Goal: Task Accomplishment & Management: Complete application form

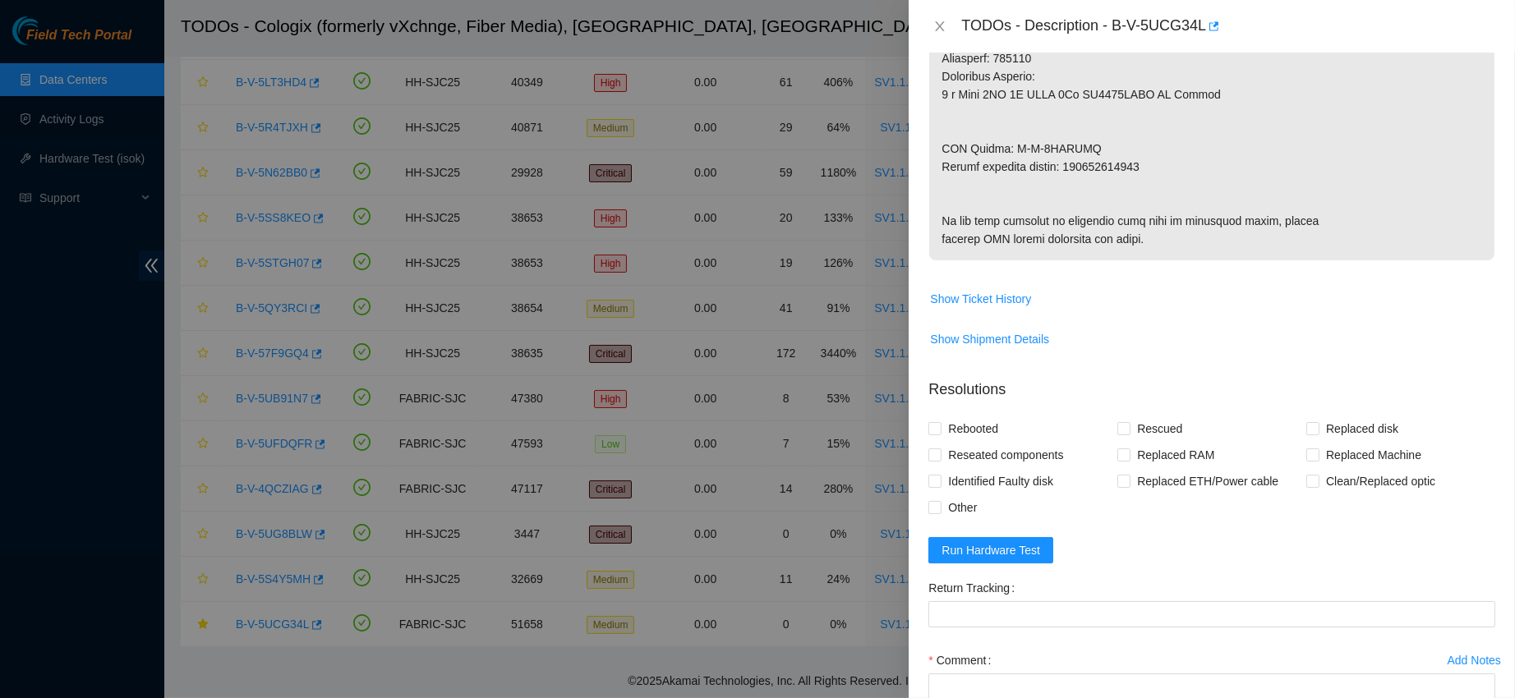
scroll to position [914, 0]
click at [1020, 561] on button "Run Hardware Test" at bounding box center [990, 548] width 125 height 26
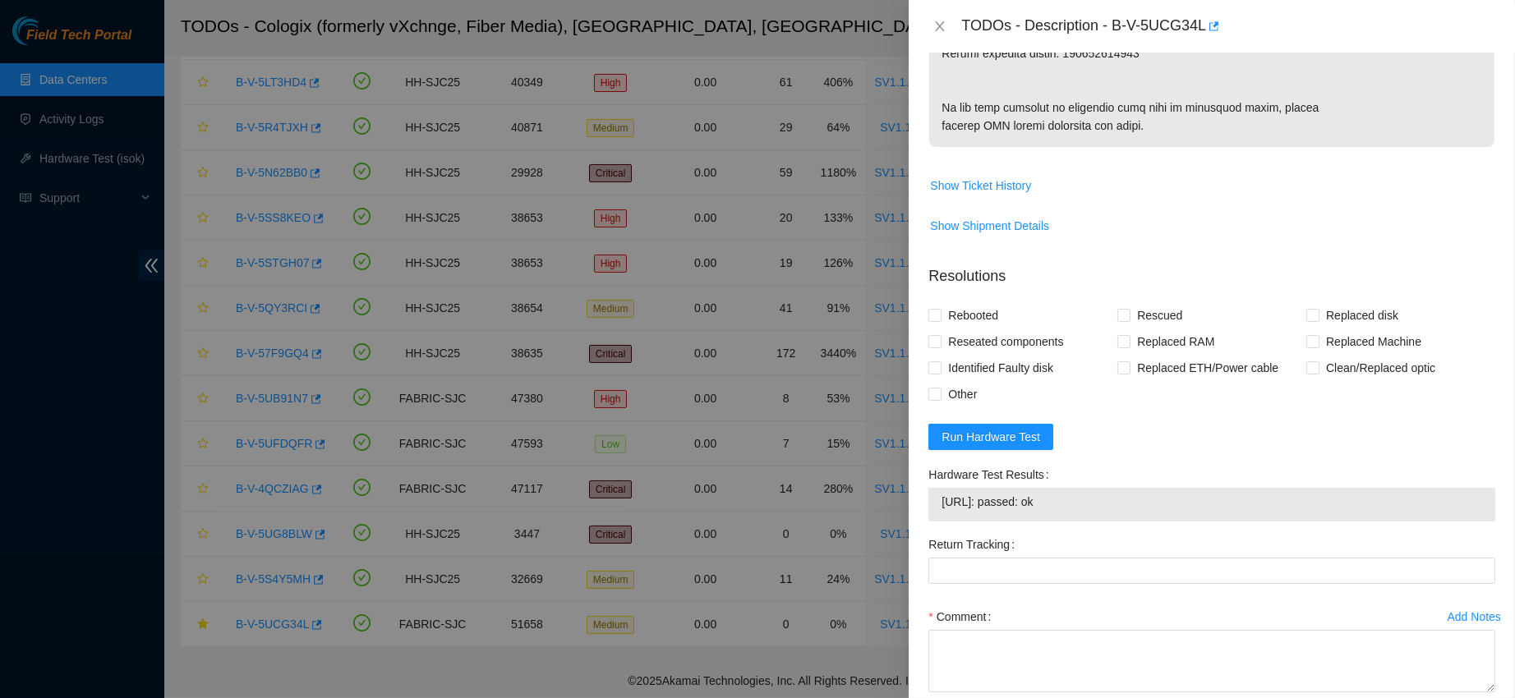
scroll to position [1027, 0]
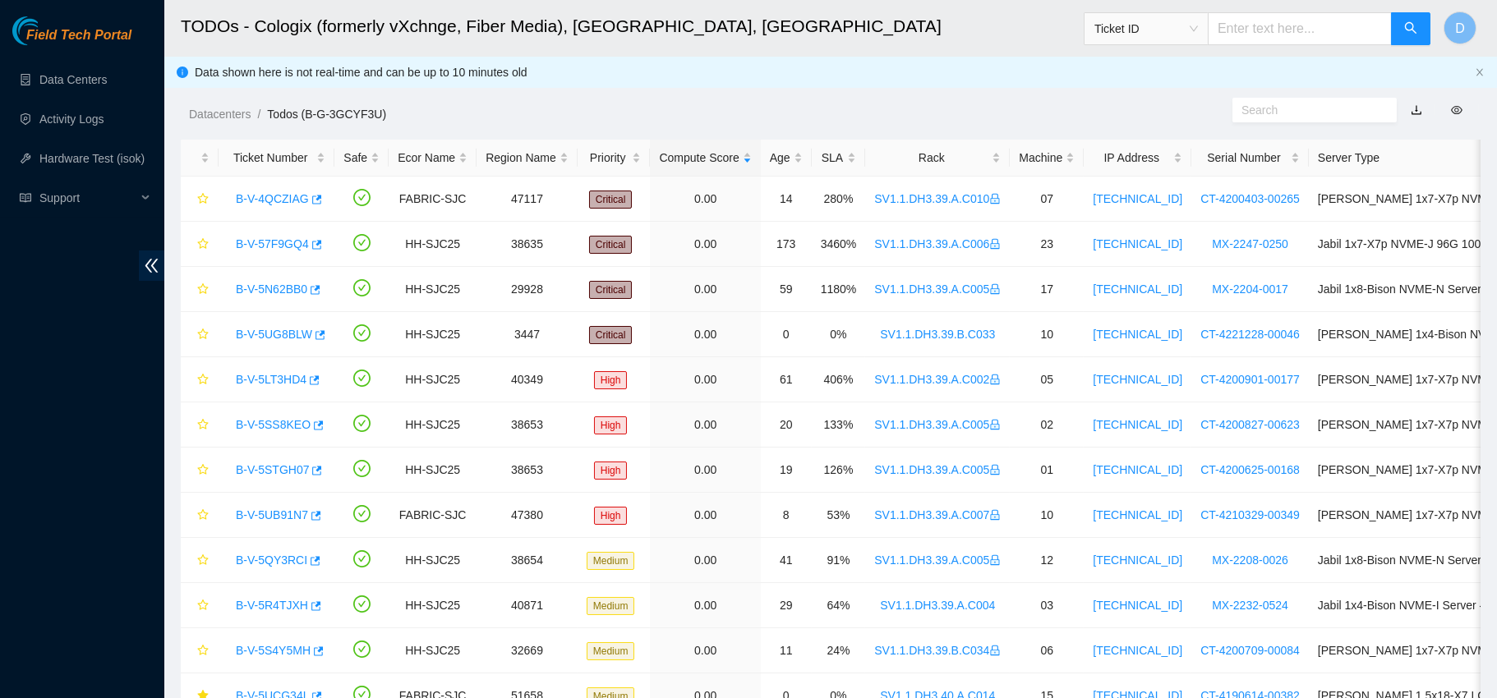
click at [894, 154] on div "Rack" at bounding box center [937, 158] width 127 height 18
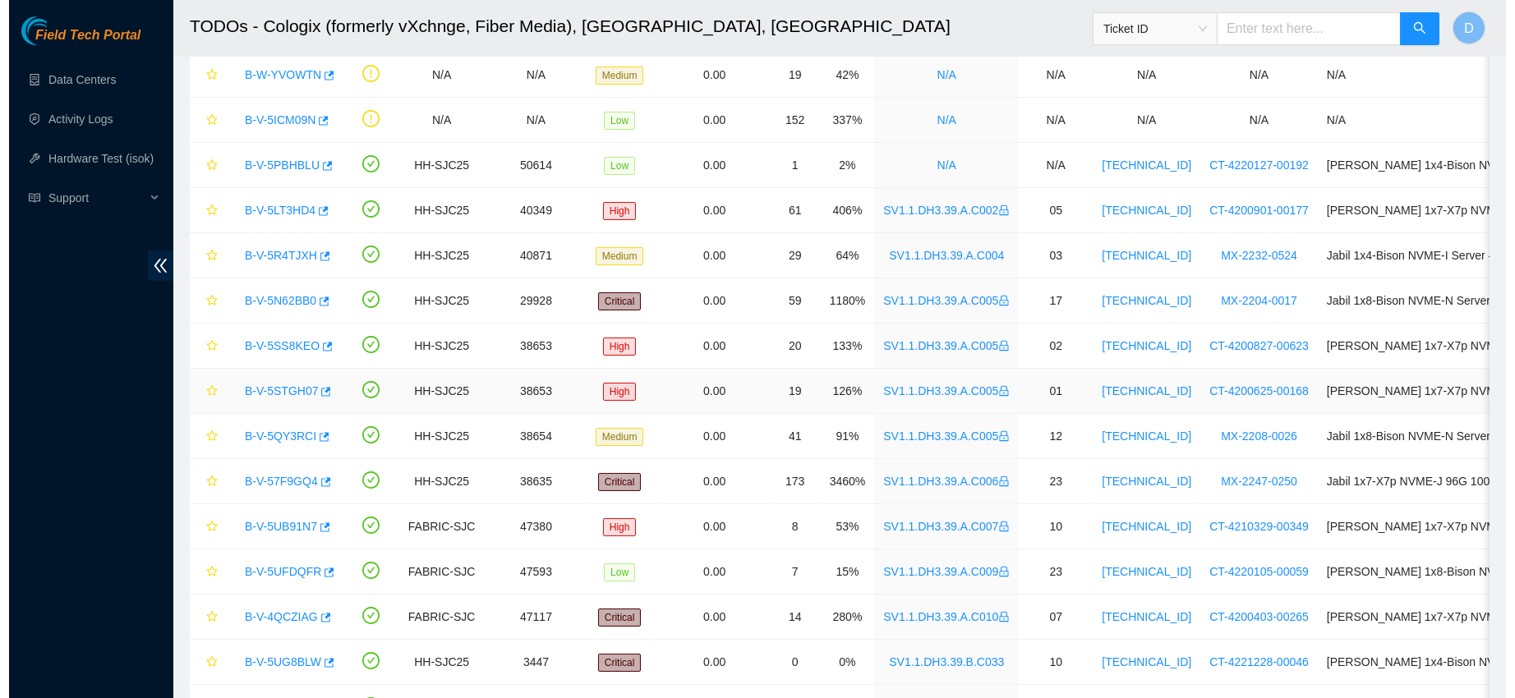
scroll to position [269, 0]
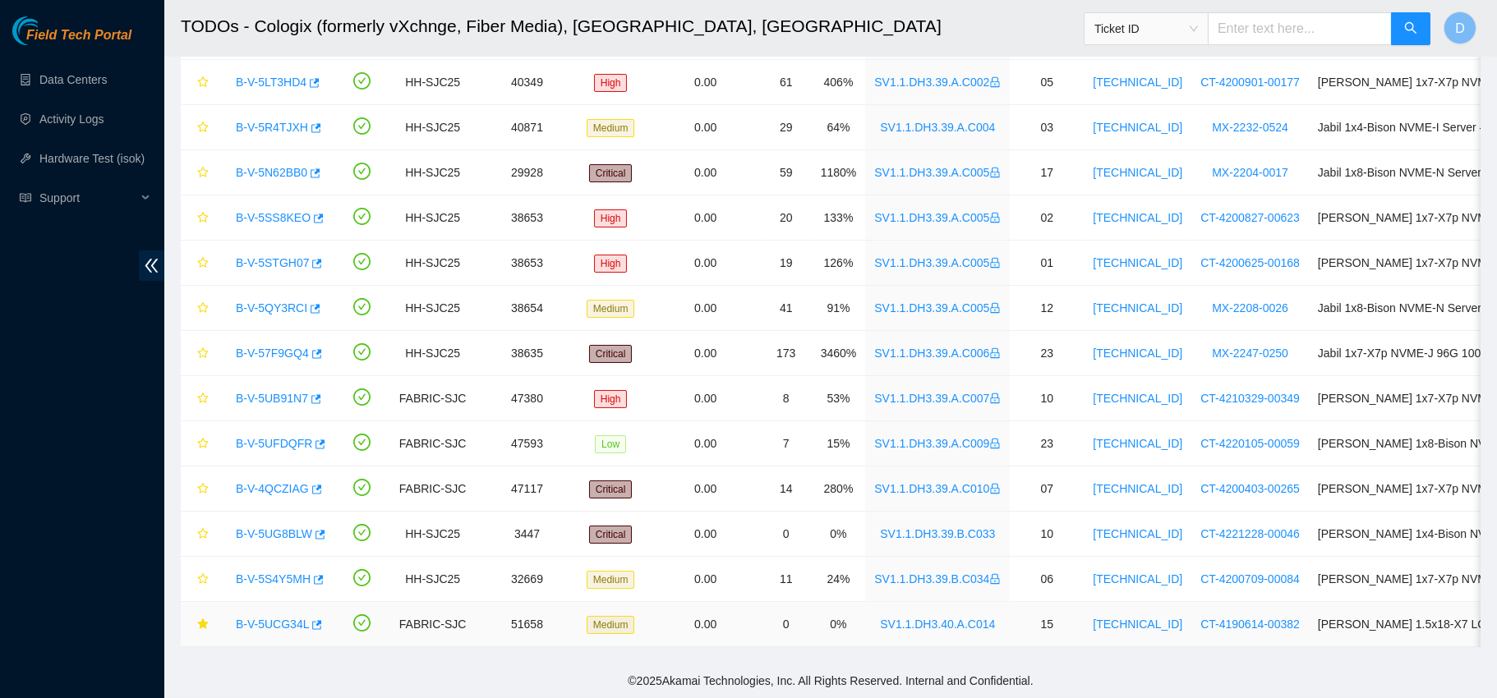
click at [275, 618] on link "B-V-5UCG34L" at bounding box center [272, 624] width 73 height 13
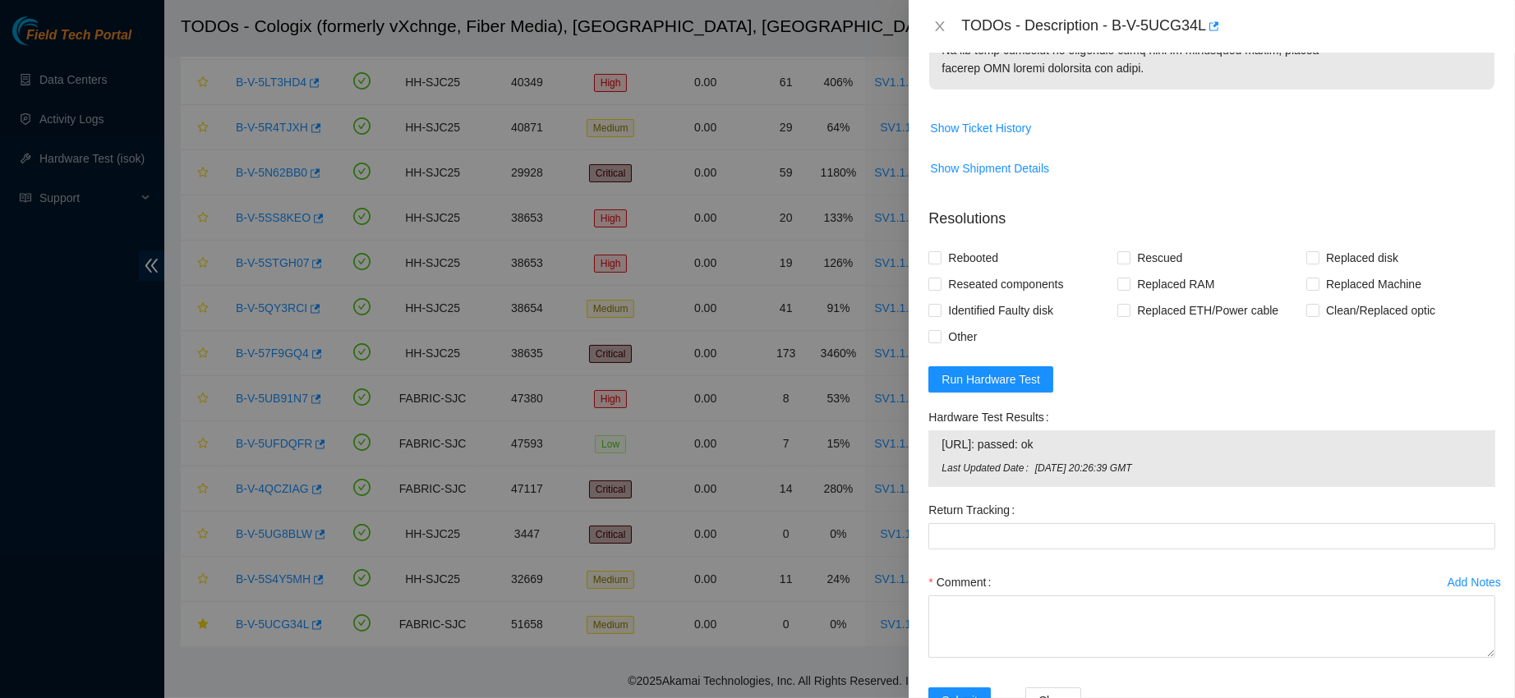
scroll to position [1221, 0]
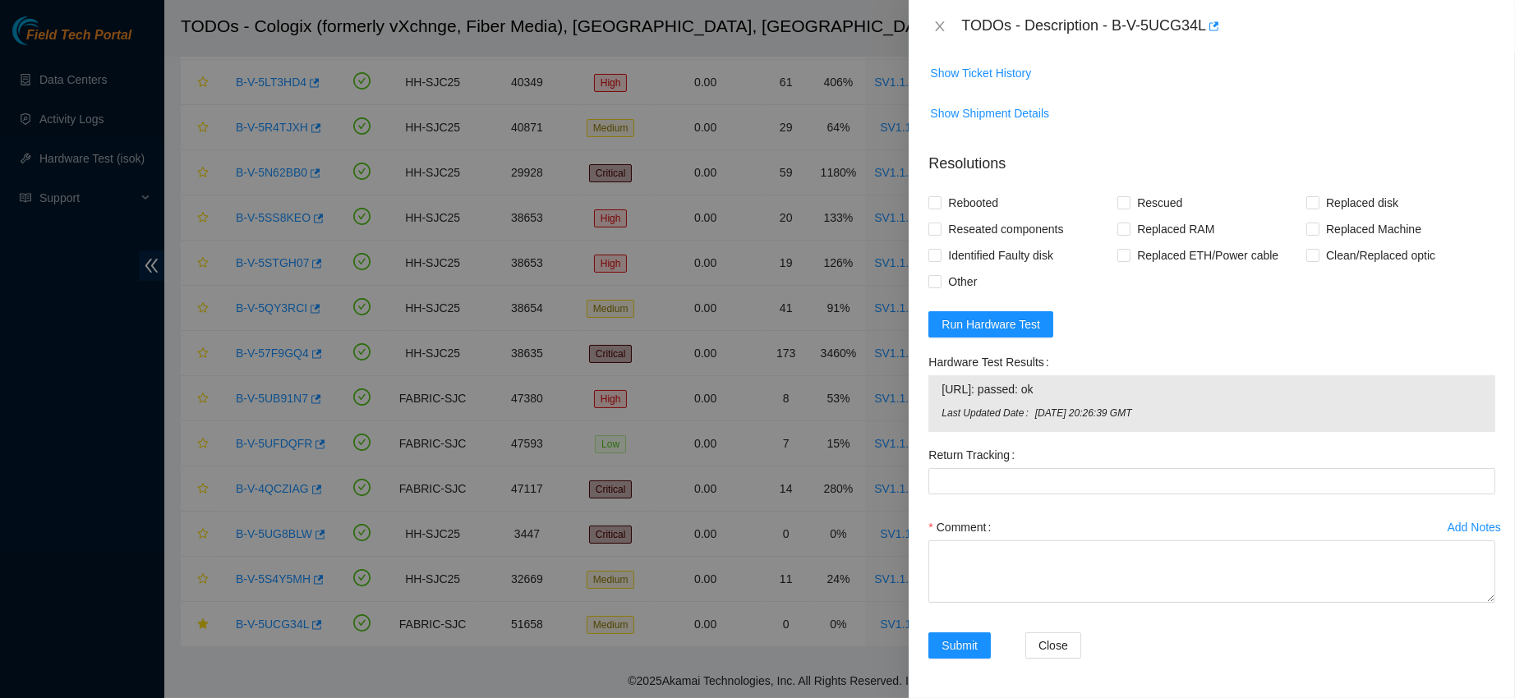
click at [985, 533] on label "Comment" at bounding box center [962, 527] width 69 height 26
click at [985, 541] on textarea "Comment" at bounding box center [1211, 572] width 567 height 62
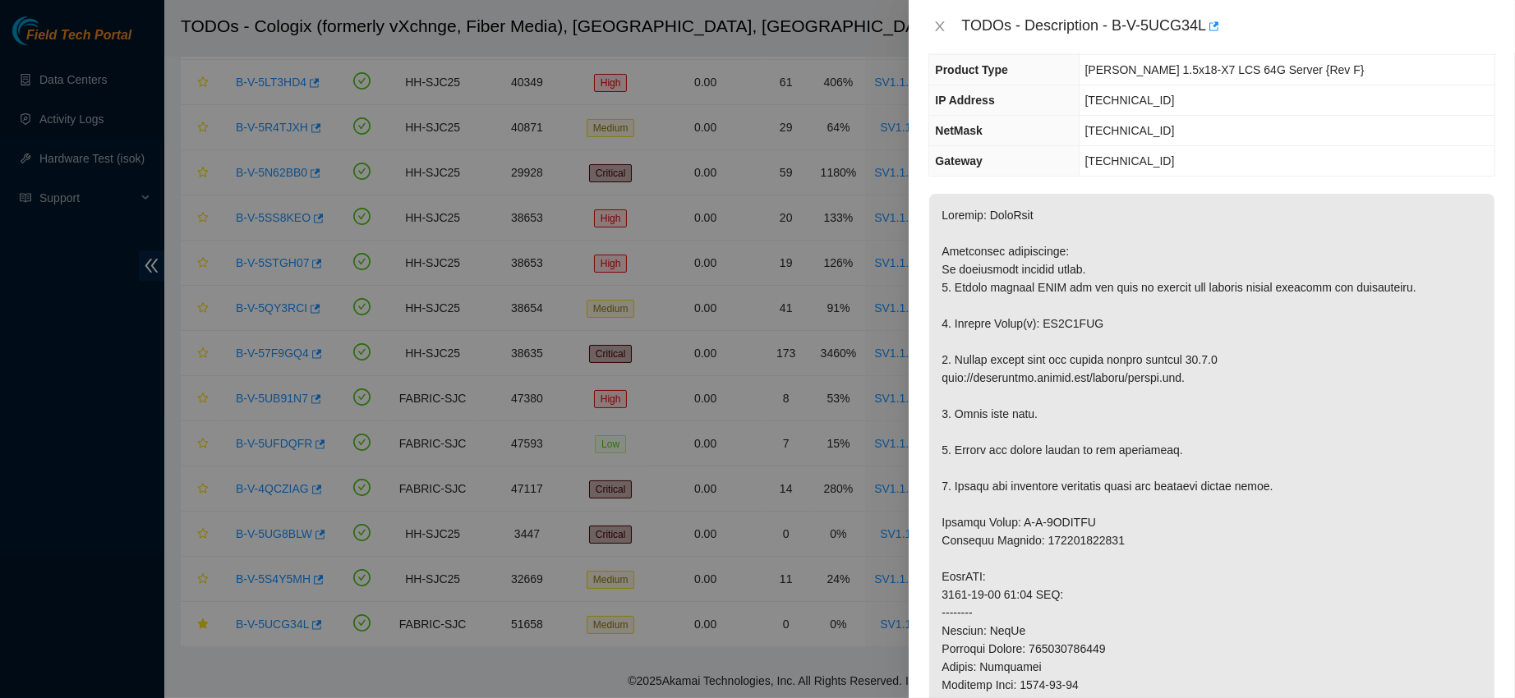
scroll to position [0, 0]
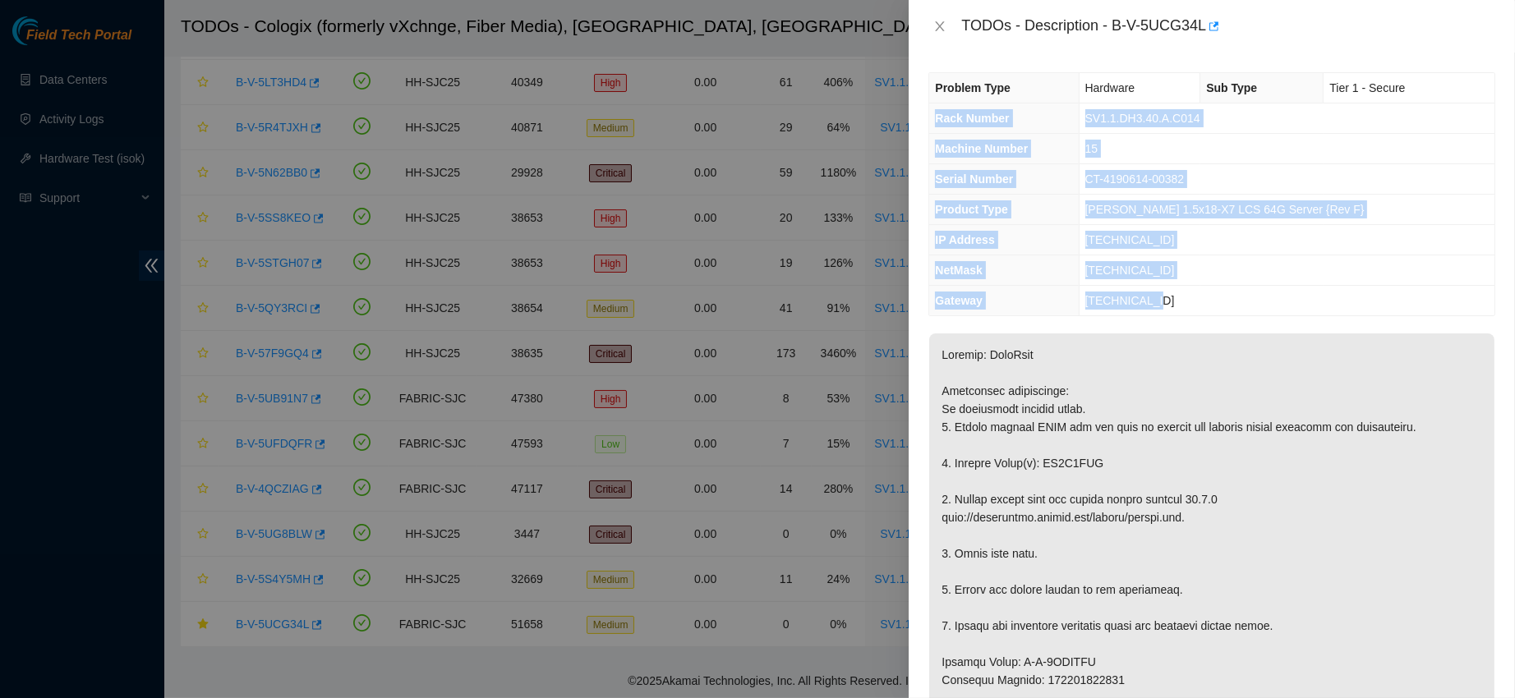
drag, startPoint x: 937, startPoint y: 113, endPoint x: 1209, endPoint y: 296, distance: 327.2
click at [1209, 296] on tbody "Problem Type Hardware Sub Type Tier 1 - Secure Rack Number SV1.1.DH3.40.A.C014 …" at bounding box center [1211, 194] width 565 height 242
copy tbody "Rack Number SV1.1.DH3.40.A.C014 Machine Number 15 Serial Number CT-4190614-0038…"
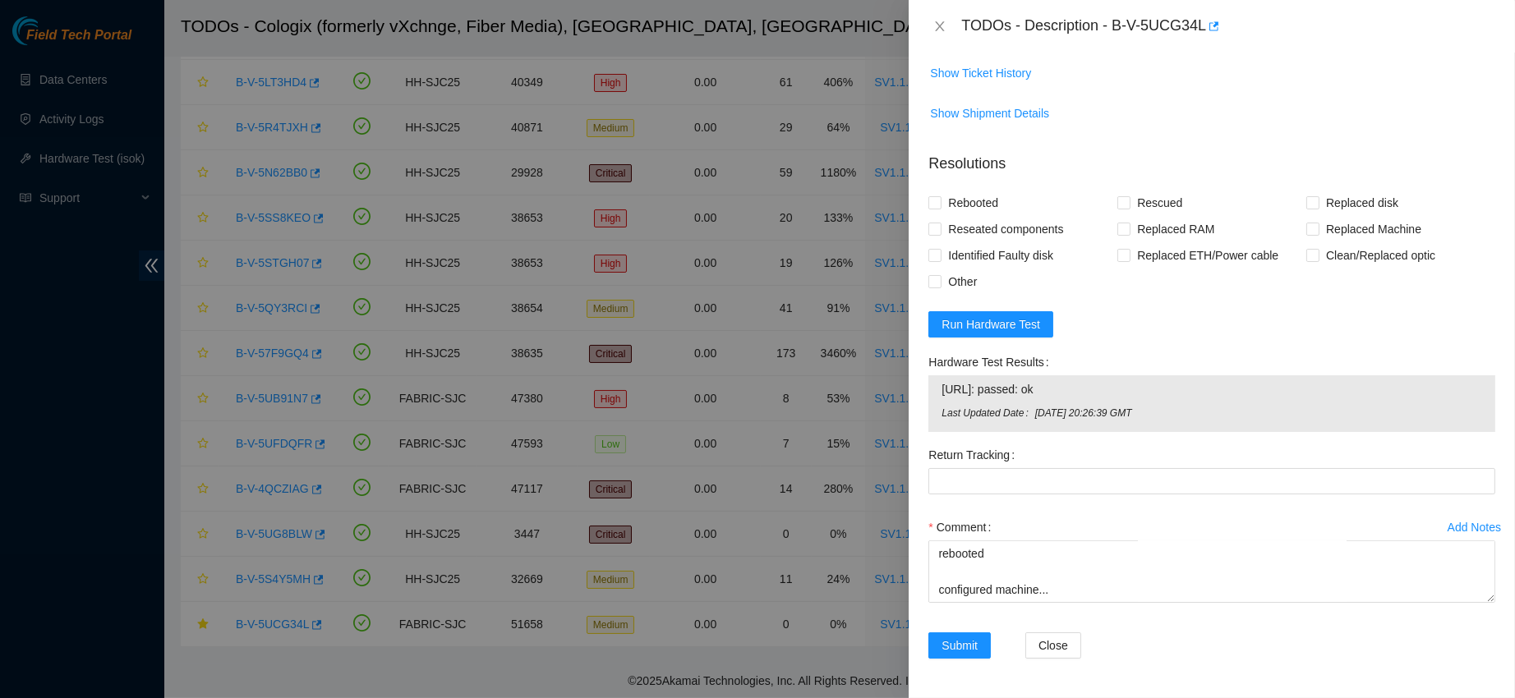
scroll to position [1221, 0]
click at [986, 595] on textarea "contacted nocc to confirm that ticket was safe verified s/n on machine connecte…" at bounding box center [1211, 572] width 567 height 62
paste textarea "Rack Number SV1.1.DH3.40.A.C014 Machine Number 15 Serial Number CT-4190614-0038…"
click at [990, 395] on span "[URL]: passed: ok" at bounding box center [1212, 389] width 541 height 18
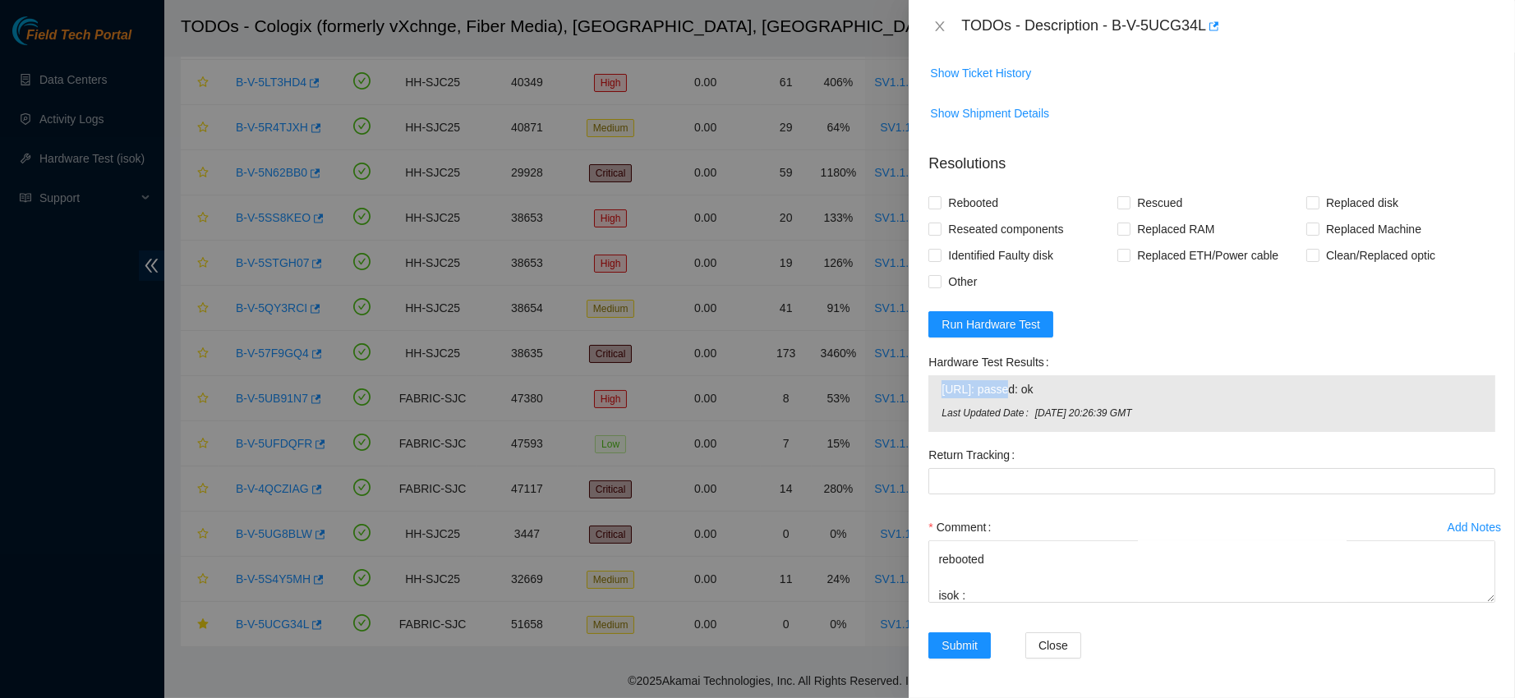
click at [990, 395] on span "[URL]: passed: ok" at bounding box center [1212, 389] width 541 height 18
copy span "[URL]: passed: ok"
click at [986, 593] on textarea "contacted nocc to confirm that ticket was safe verified s/n on machine connecte…" at bounding box center [1211, 572] width 567 height 62
paste textarea "[URL]: passed: ok"
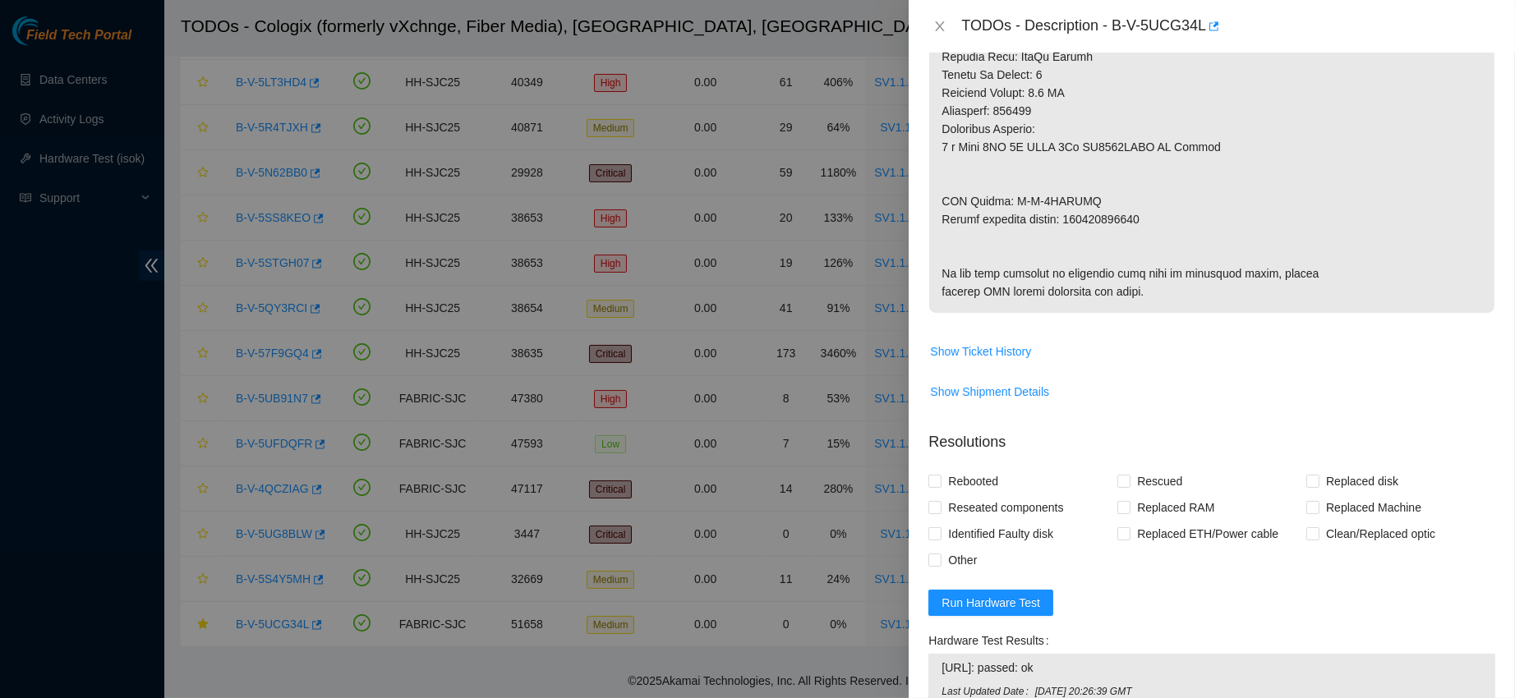
scroll to position [844, 0]
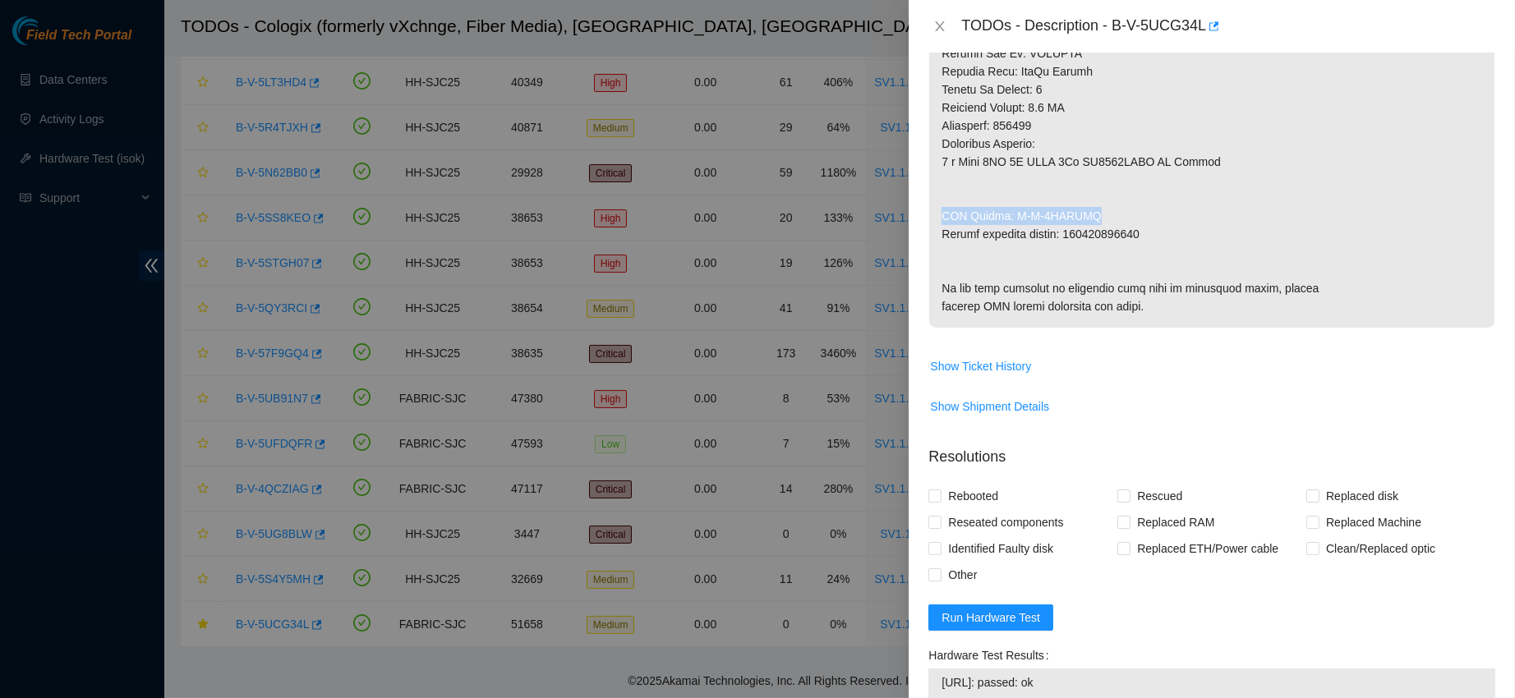
drag, startPoint x: 942, startPoint y: 218, endPoint x: 1085, endPoint y: 219, distance: 142.2
copy p "RMA Return: B-V-5UCPFOY"
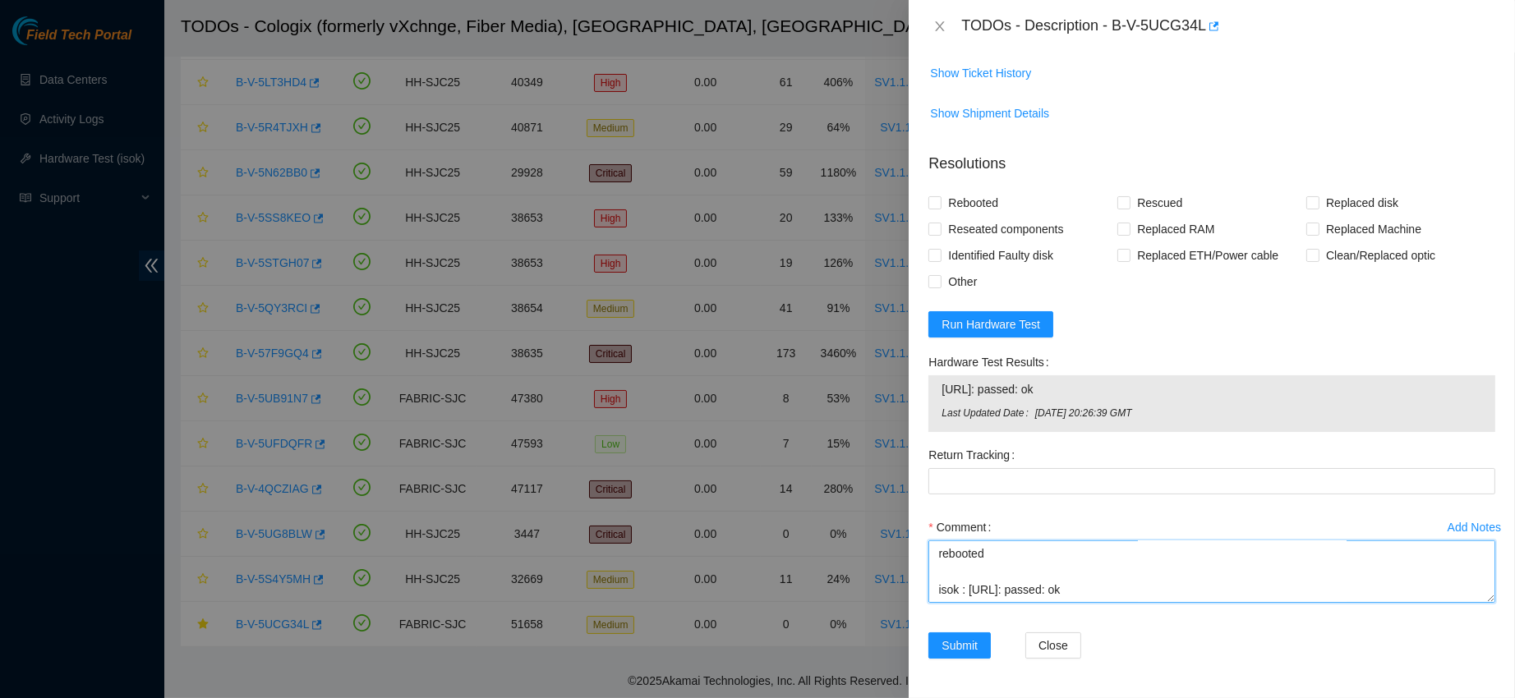
click at [965, 587] on textarea "contacted nocc to confirm that ticket was safe verified s/n on machine connecte…" at bounding box center [1211, 572] width 567 height 62
paste textarea "RMA Return: B-V-5UCPFOY"
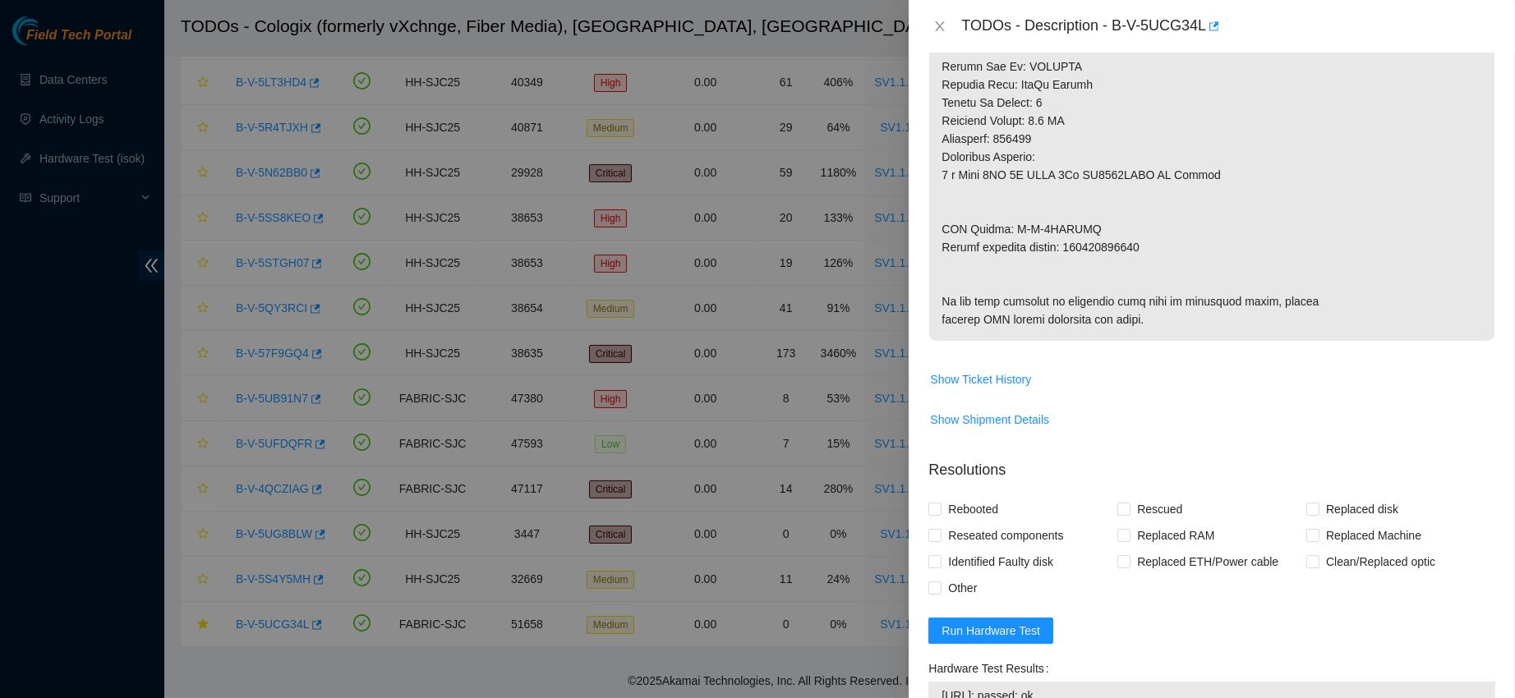
scroll to position [811, 0]
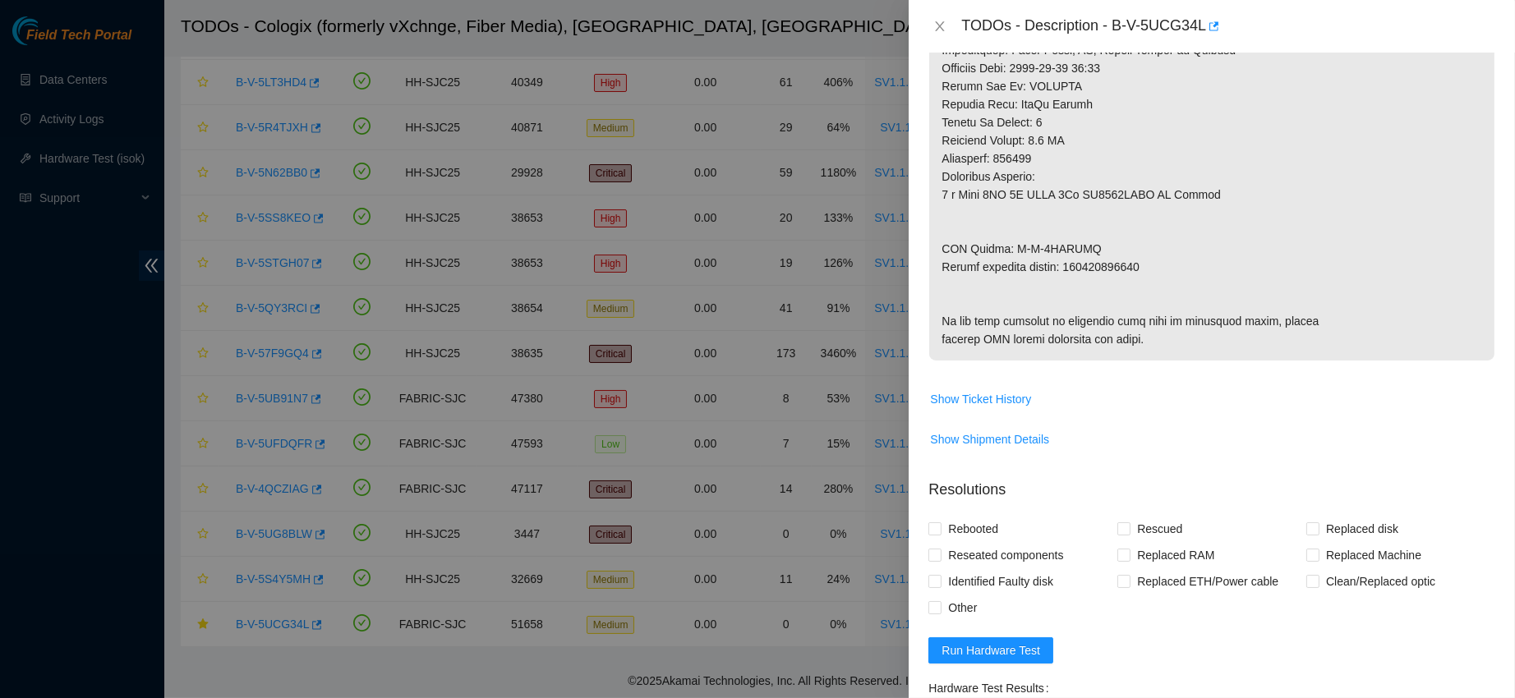
type textarea "contacted nocc to confirm that ticket was safe verified s/n on machine connecte…"
copy p "450826213507"
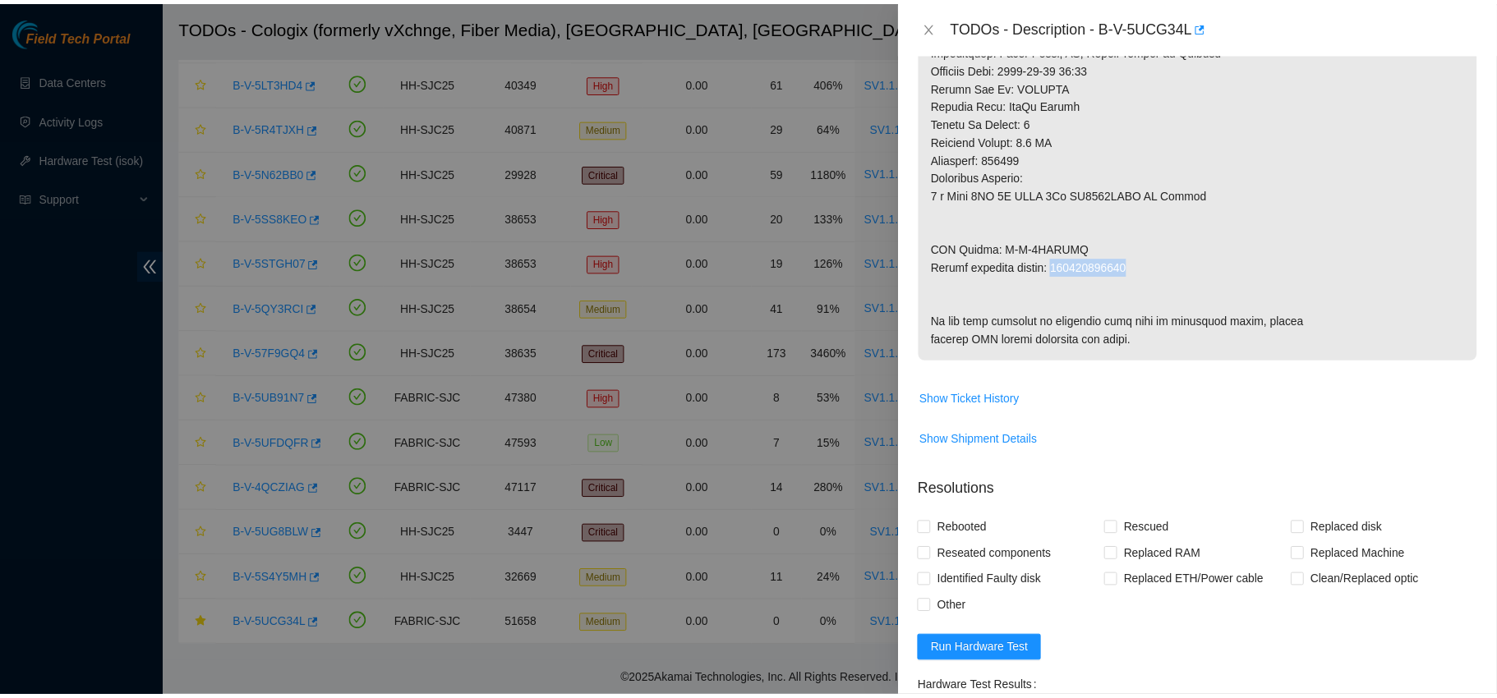
scroll to position [1221, 0]
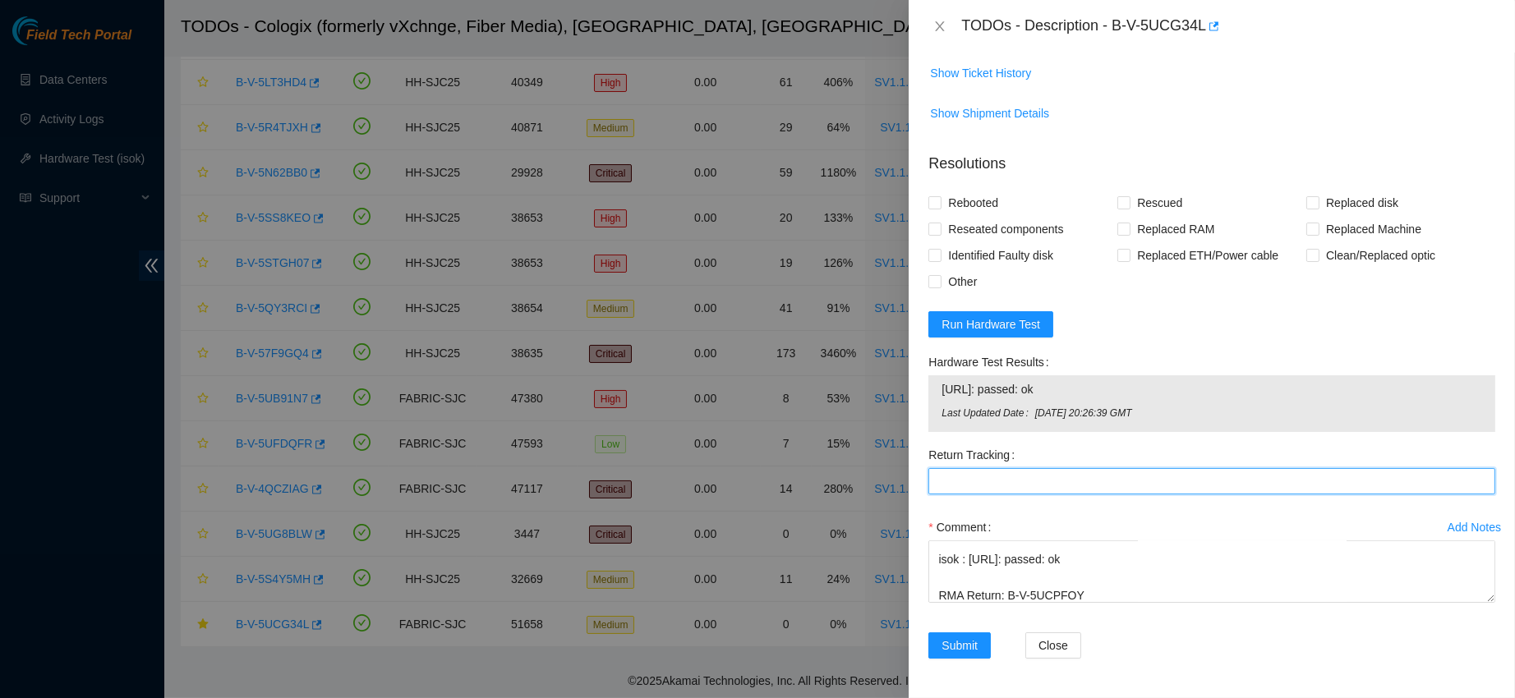
click at [1016, 483] on Tracking "Return Tracking" at bounding box center [1211, 481] width 567 height 26
paste Tracking "450826213507"
type Tracking "450826213507"
click at [939, 193] on label "Rebooted" at bounding box center [966, 203] width 76 height 26
click at [939, 196] on input "Rebooted" at bounding box center [934, 202] width 12 height 12
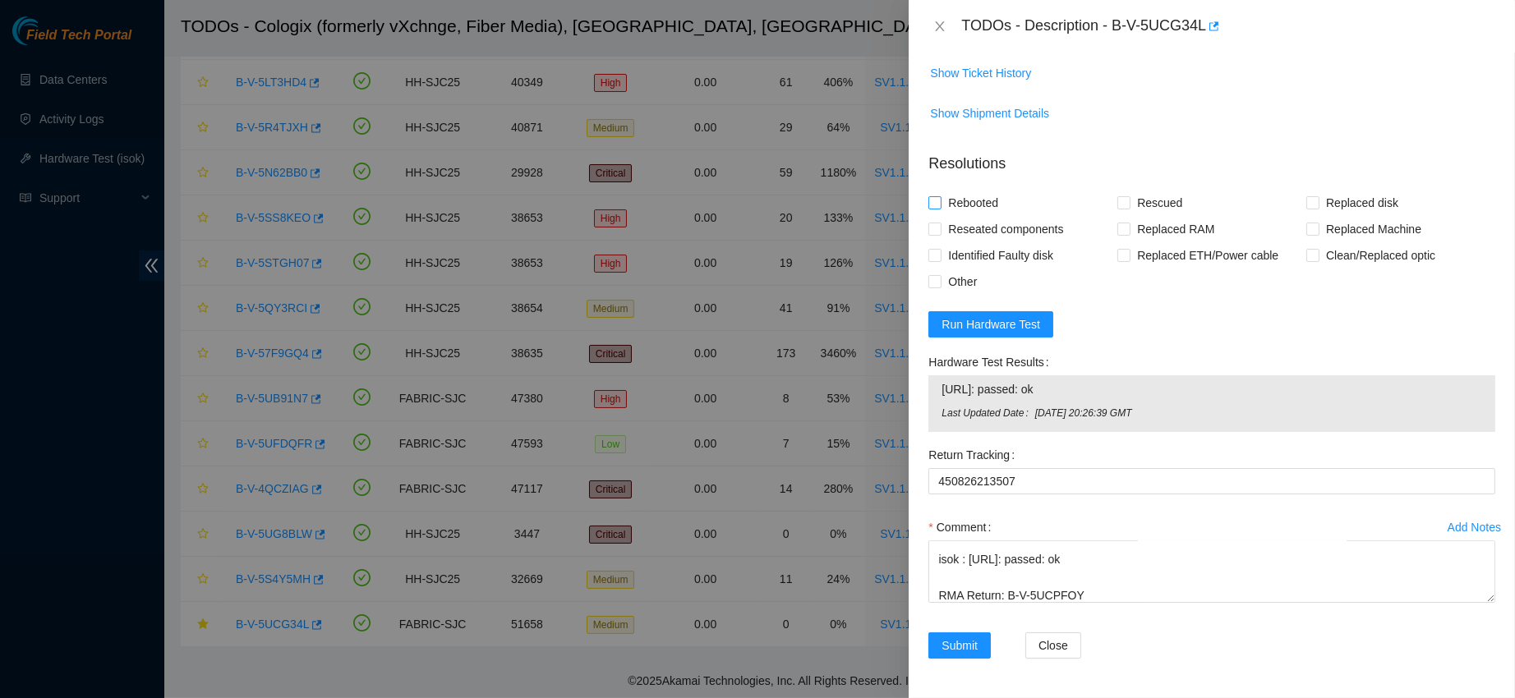
checkbox input "true"
click at [970, 232] on span "Reseated components" at bounding box center [1006, 229] width 128 height 26
click at [940, 232] on input "Reseated components" at bounding box center [934, 229] width 12 height 12
checkbox input "true"
click at [1152, 211] on span "Rescued" at bounding box center [1160, 203] width 58 height 26
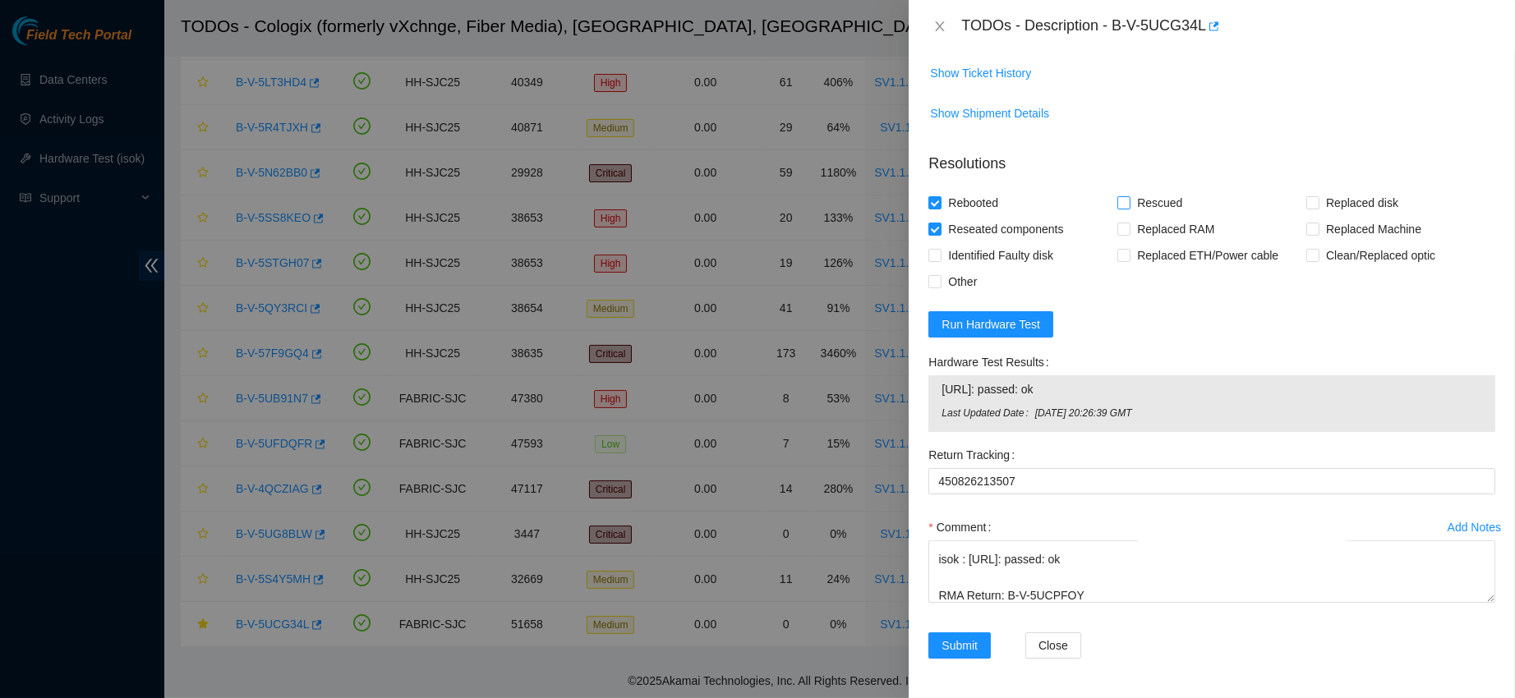
click at [1129, 208] on input "Rescued" at bounding box center [1123, 202] width 12 height 12
checkbox input "true"
click at [1320, 196] on span "Replaced disk" at bounding box center [1362, 203] width 85 height 26
click at [1307, 196] on input "Replaced disk" at bounding box center [1312, 202] width 12 height 12
checkbox input "true"
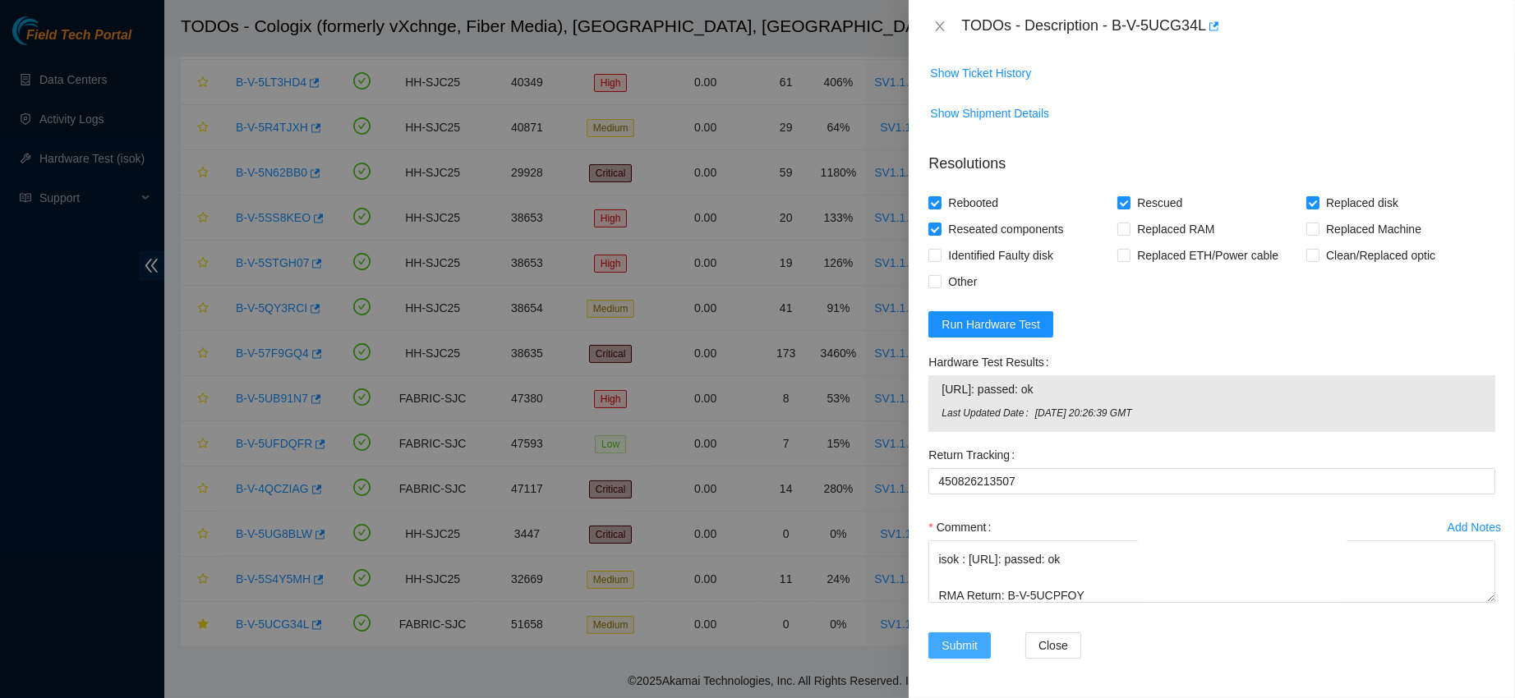
click at [978, 645] on button "Submit" at bounding box center [959, 646] width 62 height 26
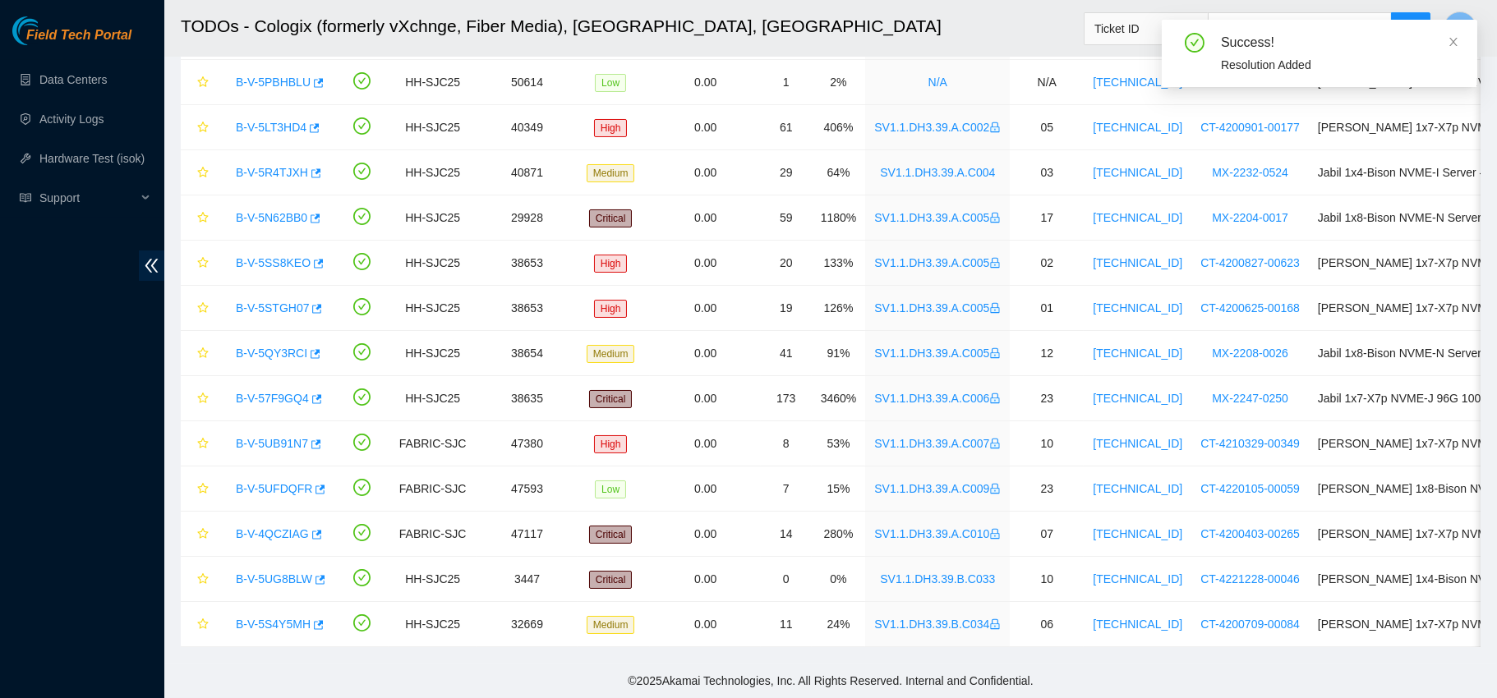
scroll to position [224, 0]
